Goal: Obtain resource: Obtain resource

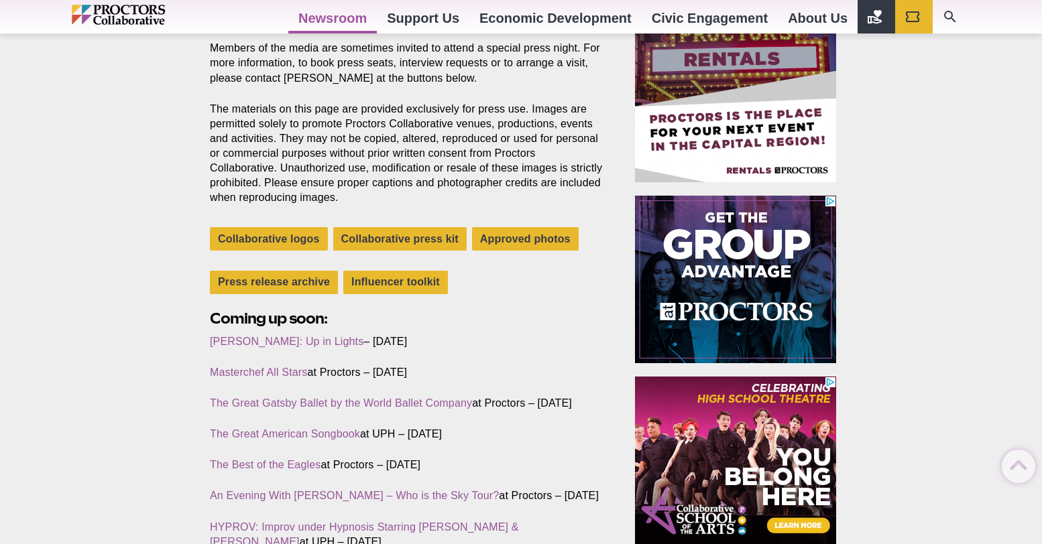
scroll to position [402, 0]
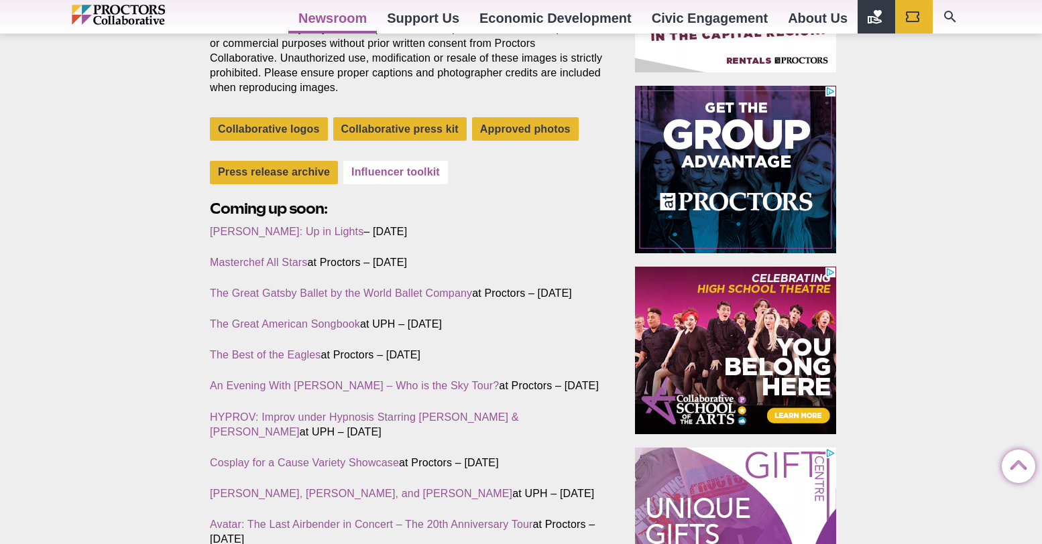
click at [384, 166] on link "Influencer toolkit" at bounding box center [395, 172] width 105 height 23
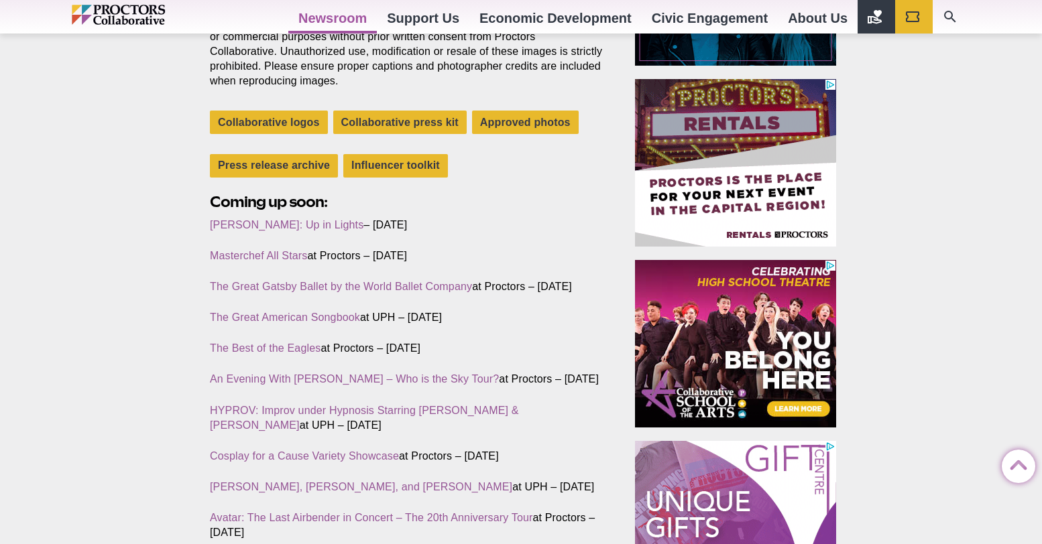
scroll to position [402, 0]
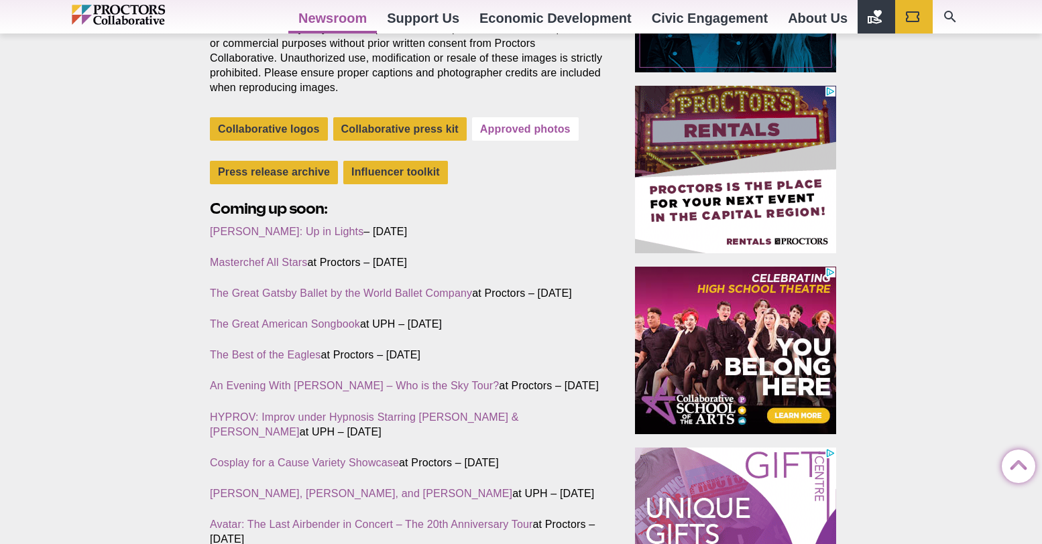
click at [505, 124] on link "Approved photos" at bounding box center [525, 128] width 107 height 23
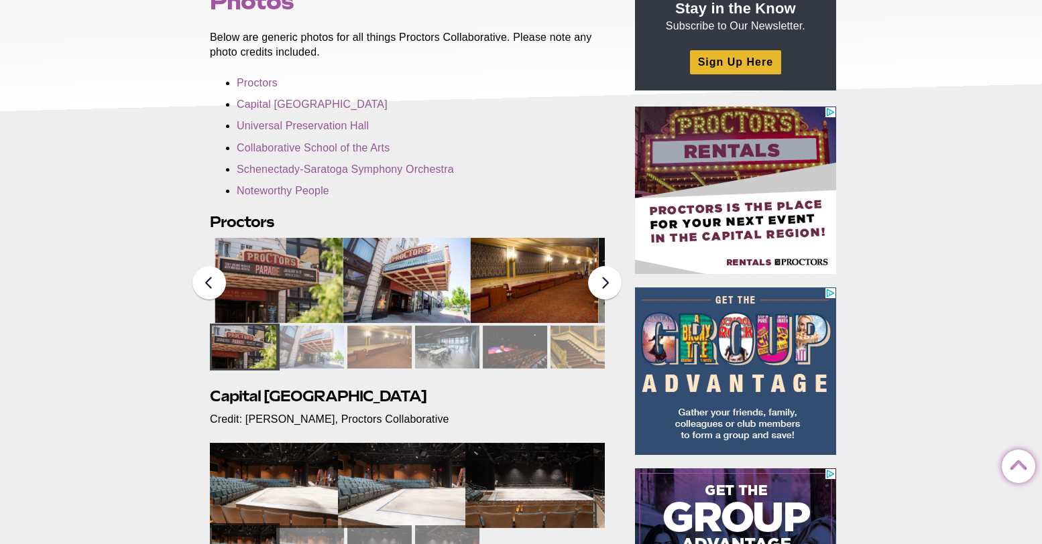
scroll to position [335, 0]
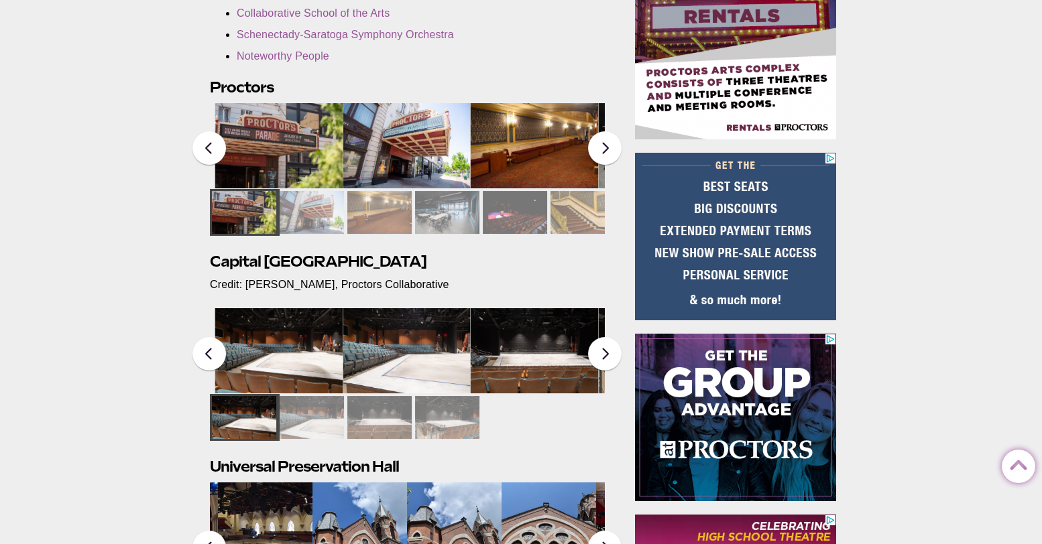
click at [266, 146] on img at bounding box center [279, 145] width 128 height 85
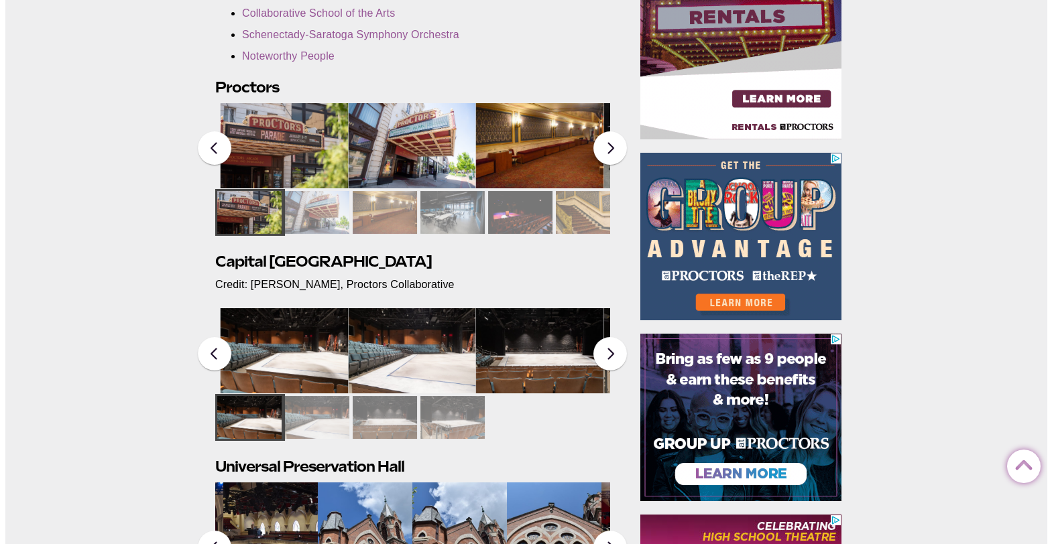
scroll to position [0, 0]
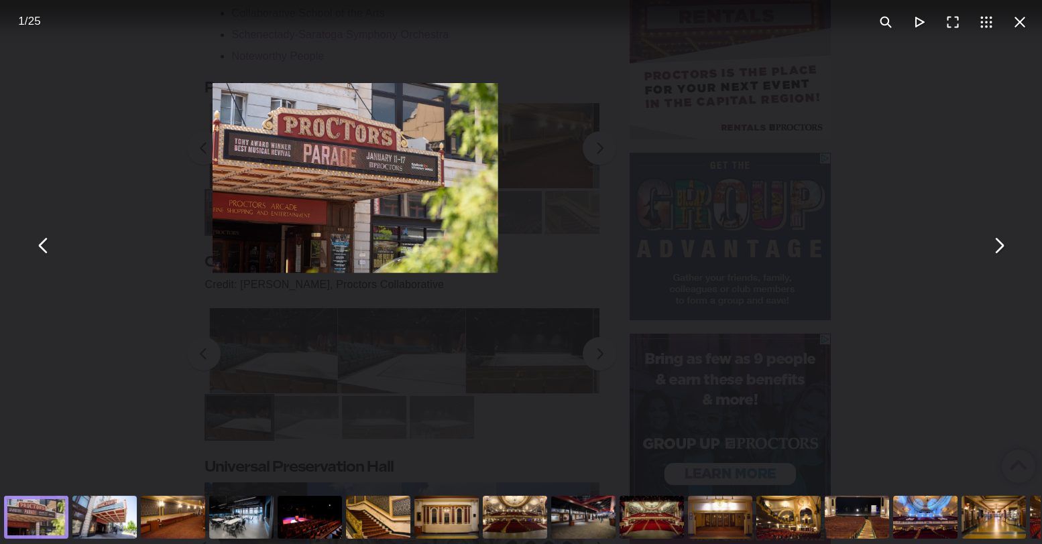
click at [265, 146] on img "You can close this modal content with the ESC key" at bounding box center [355, 178] width 285 height 190
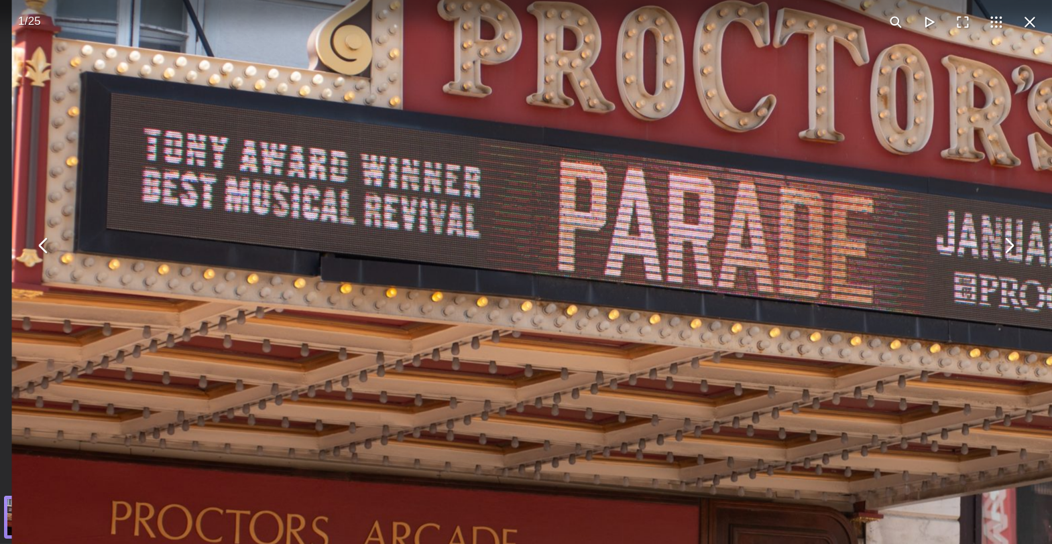
click at [352, 190] on img "You can close this modal content with the ESC key" at bounding box center [870, 369] width 1716 height 1146
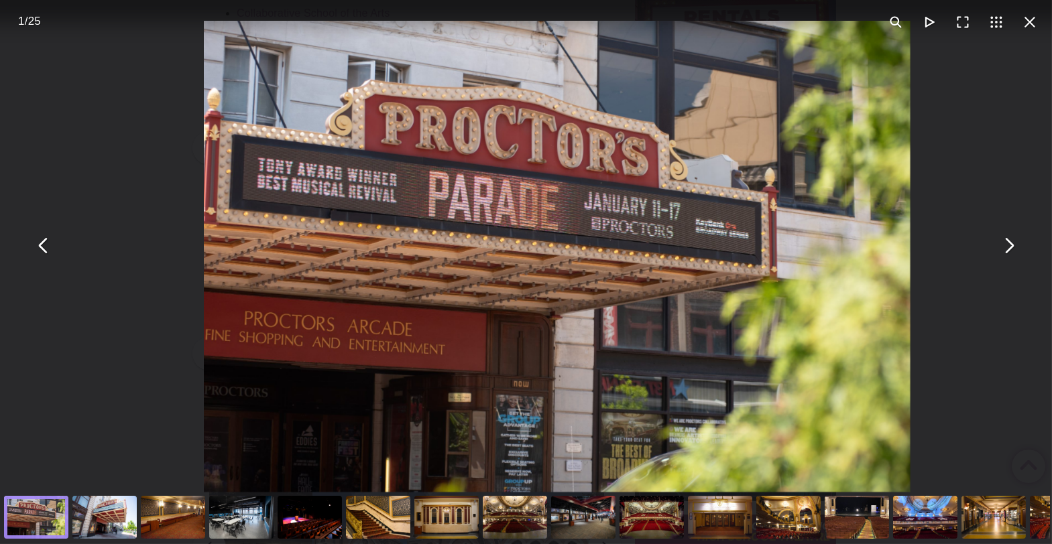
click at [352, 190] on img "You can close this modal content with the ESC key" at bounding box center [557, 256] width 707 height 471
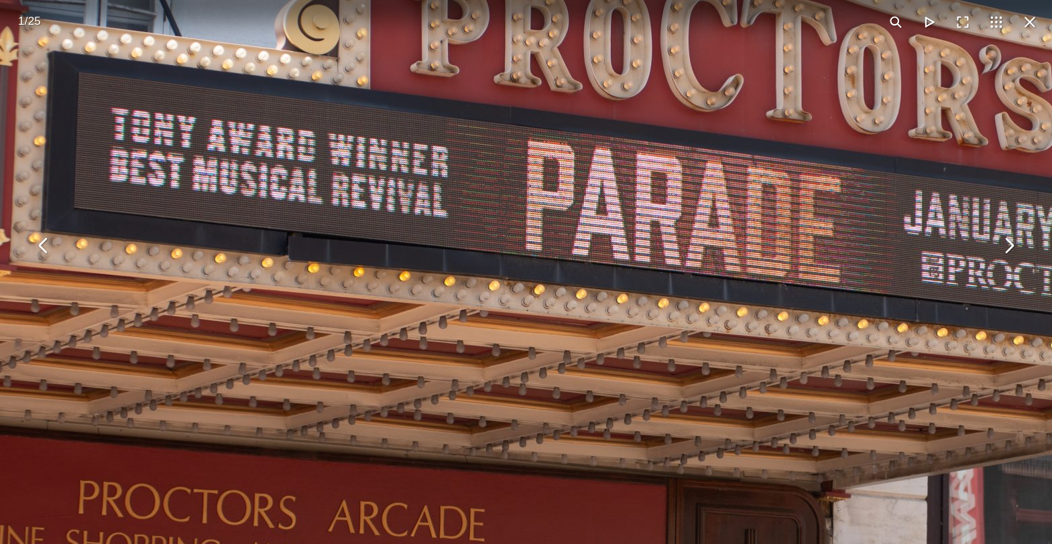
click at [372, 189] on img "You can close this modal content with the ESC key" at bounding box center [837, 347] width 1716 height 1145
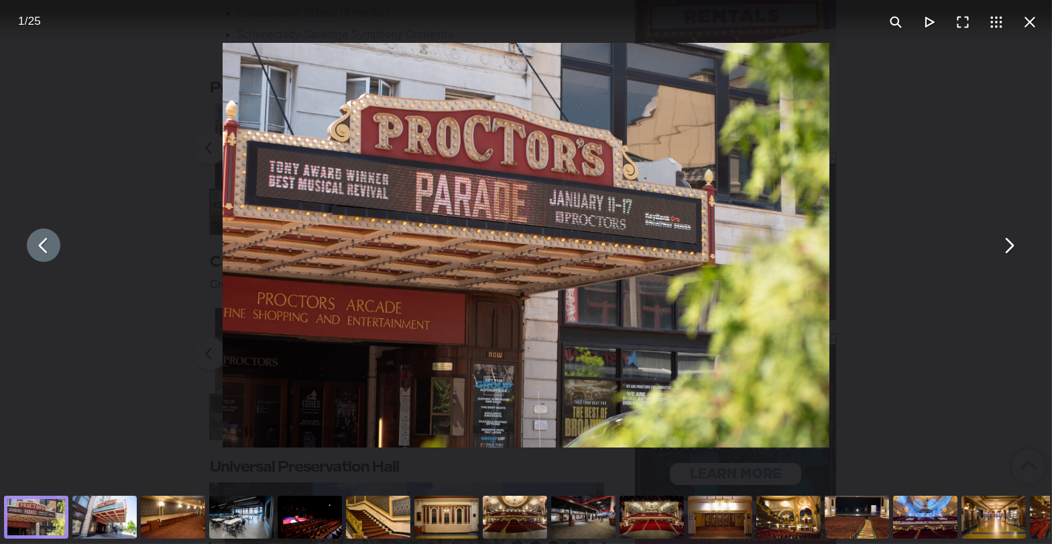
click at [42, 245] on button "You can close this modal content with the ESC key" at bounding box center [44, 246] width 34 height 34
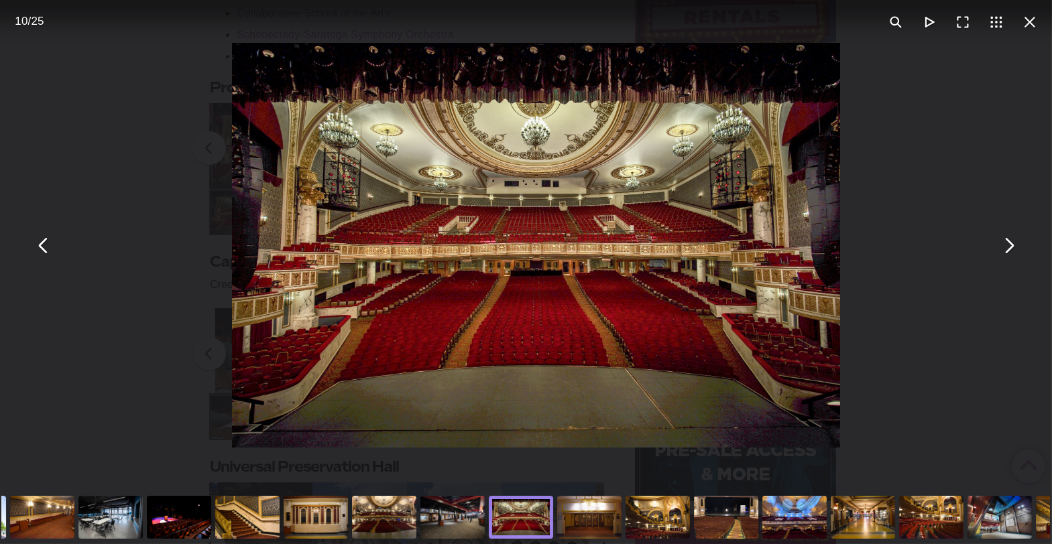
drag, startPoint x: 556, startPoint y: 219, endPoint x: 406, endPoint y: 198, distance: 151.7
click at [406, 198] on img "You can close this modal content with the ESC key" at bounding box center [535, 245] width 607 height 405
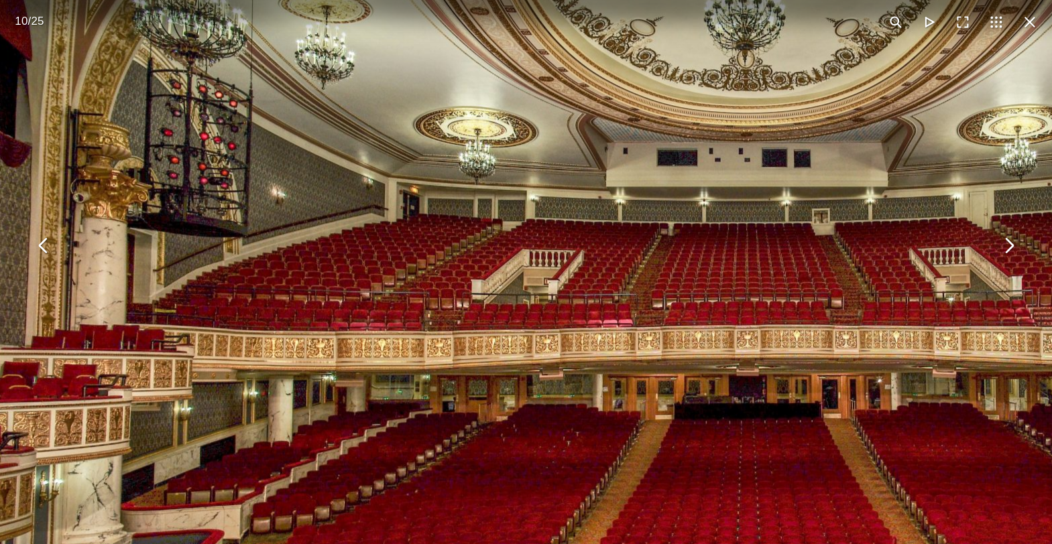
click at [432, 207] on img "You can close this modal content with the ESC key" at bounding box center [746, 332] width 1716 height 1145
